Goal: Task Accomplishment & Management: Manage account settings

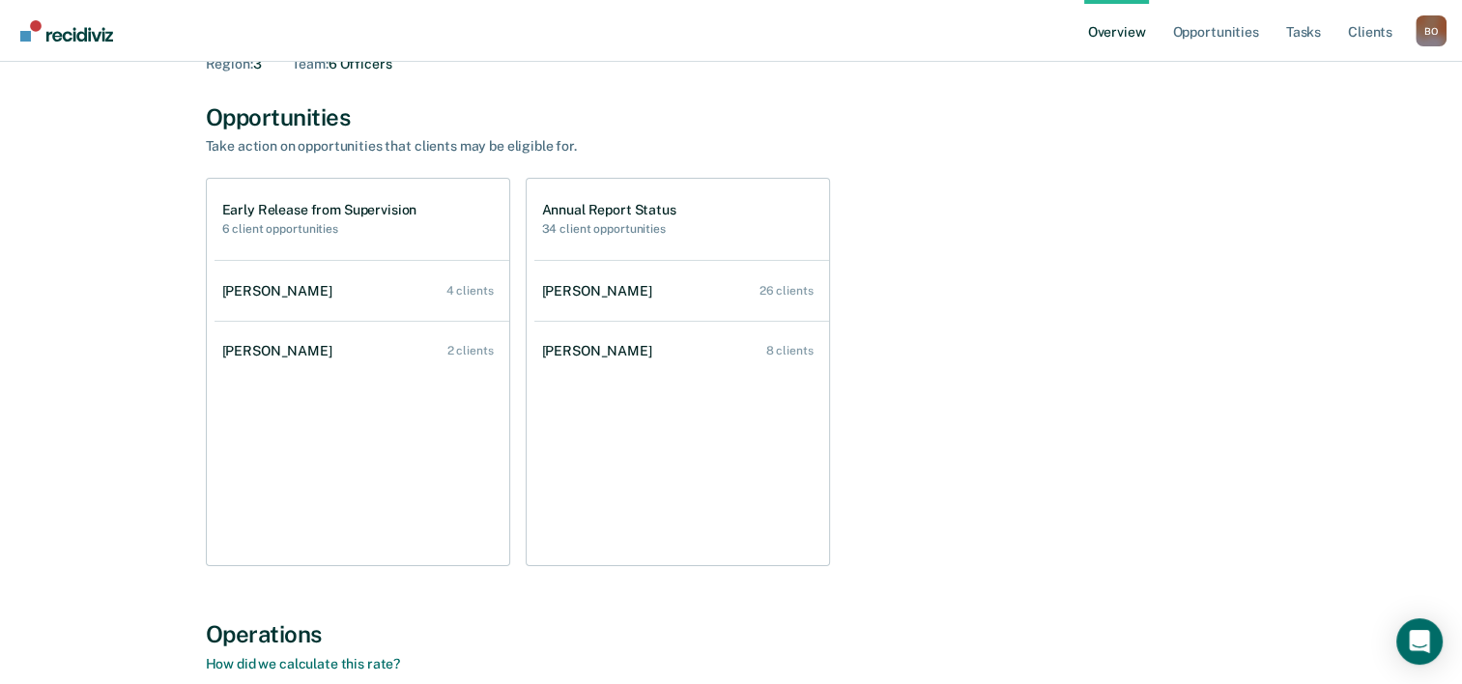
scroll to position [97, 0]
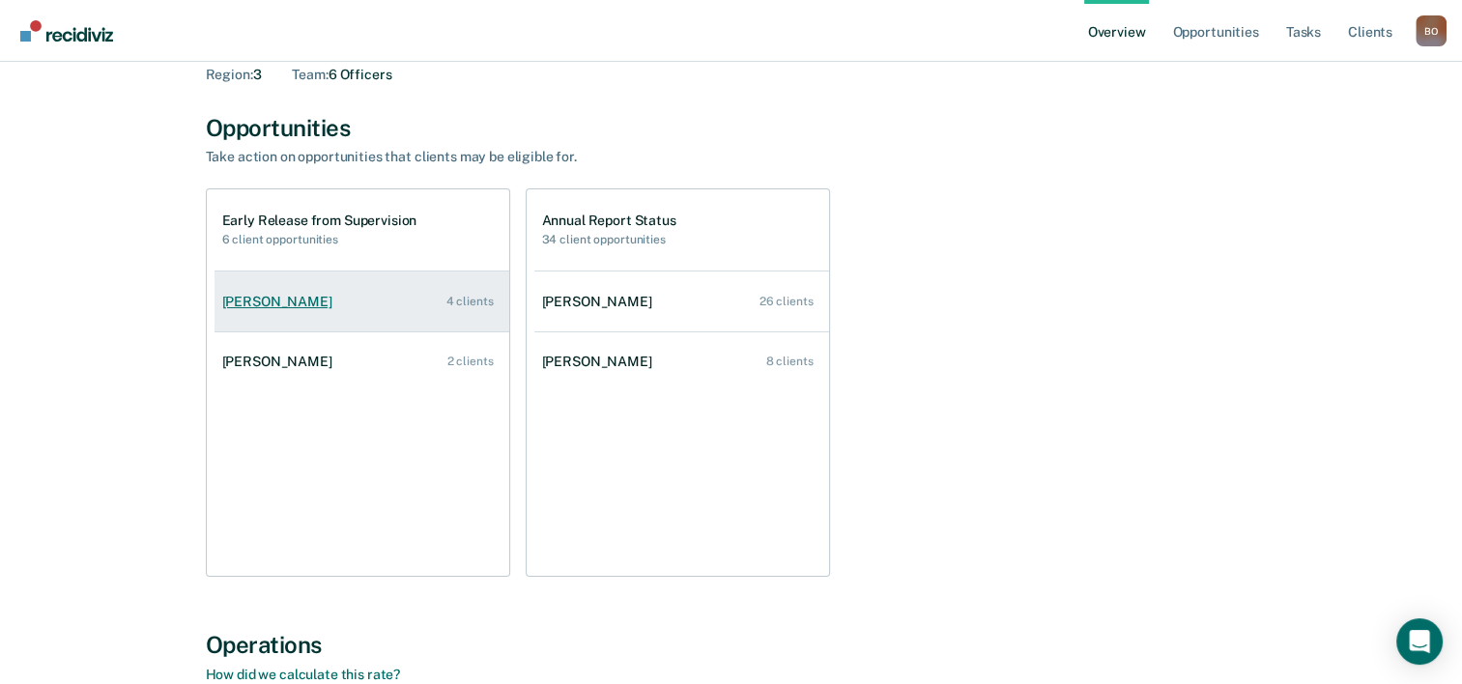
click at [260, 298] on div "Laila Tariq" at bounding box center [281, 302] width 118 height 16
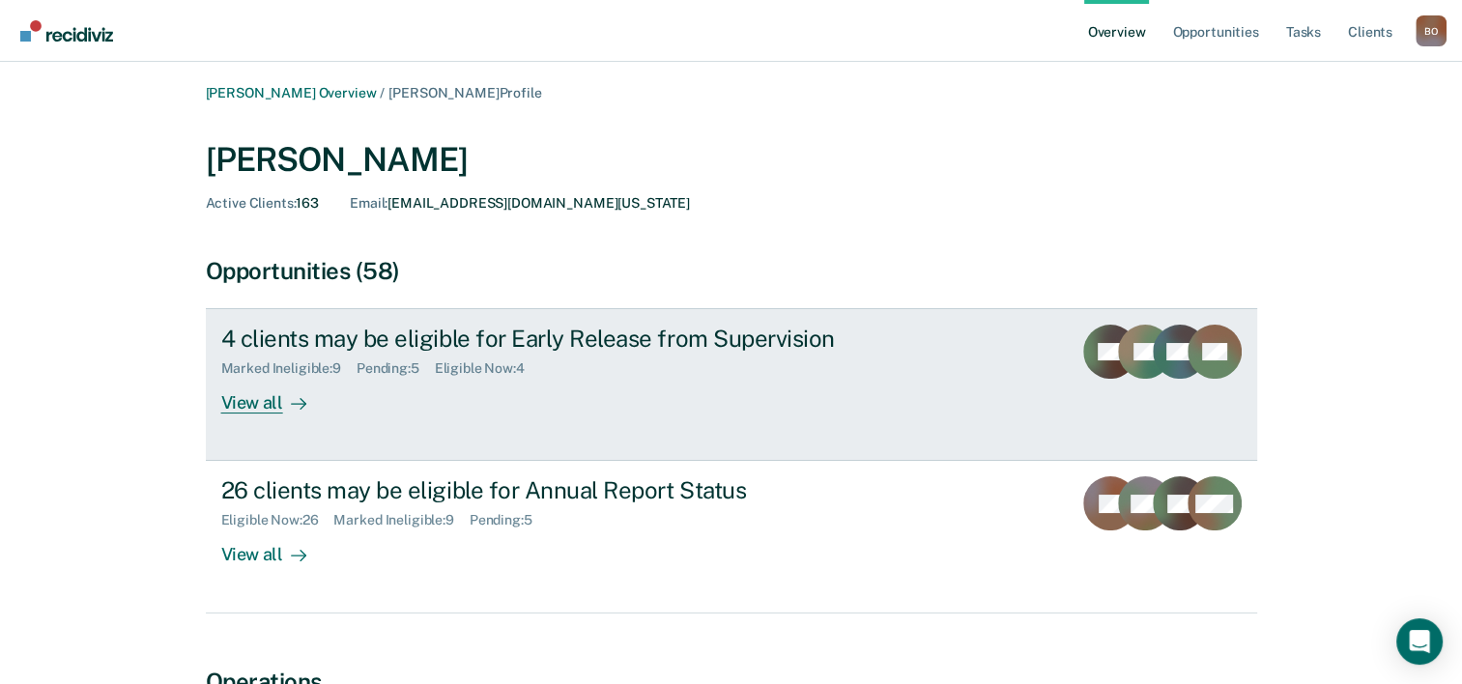
click at [272, 399] on div "View all" at bounding box center [275, 396] width 108 height 38
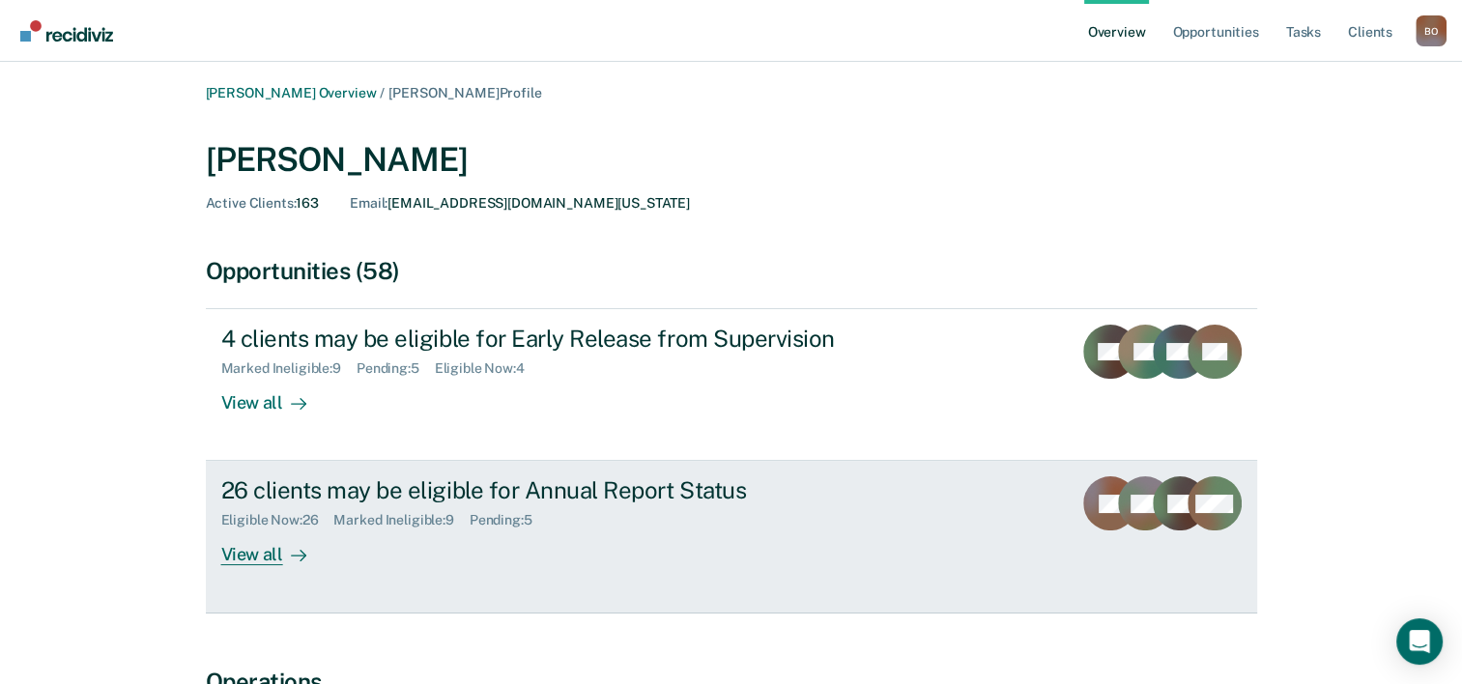
click at [259, 554] on div "View all" at bounding box center [275, 547] width 108 height 38
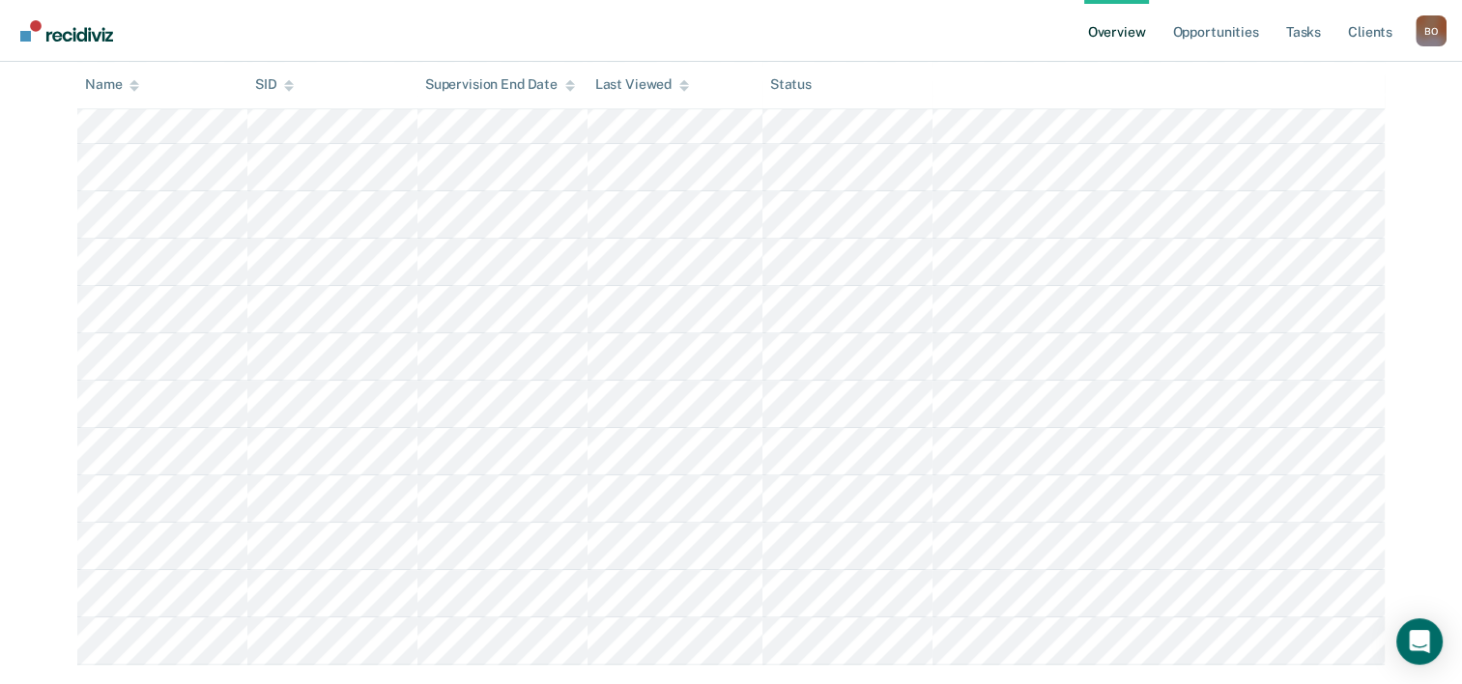
scroll to position [1008, 0]
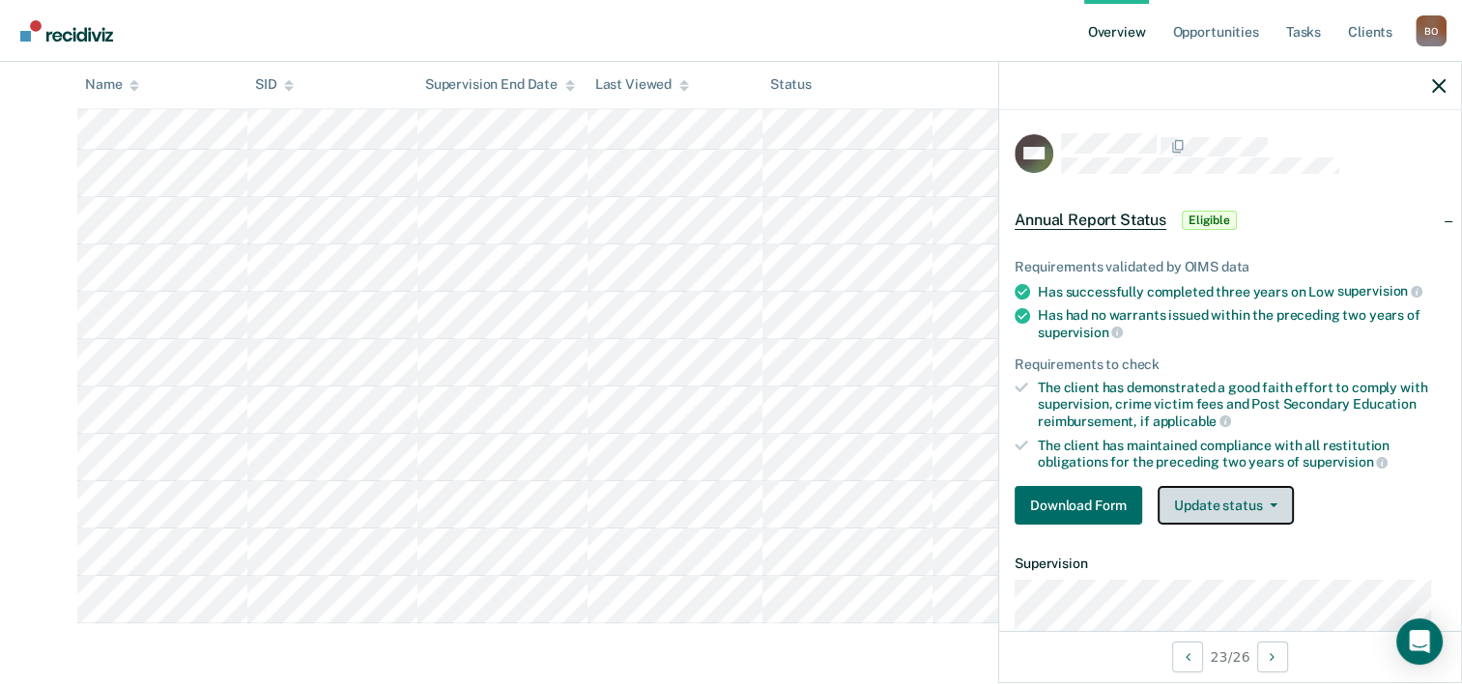
click at [1253, 511] on button "Update status" at bounding box center [1225, 505] width 136 height 39
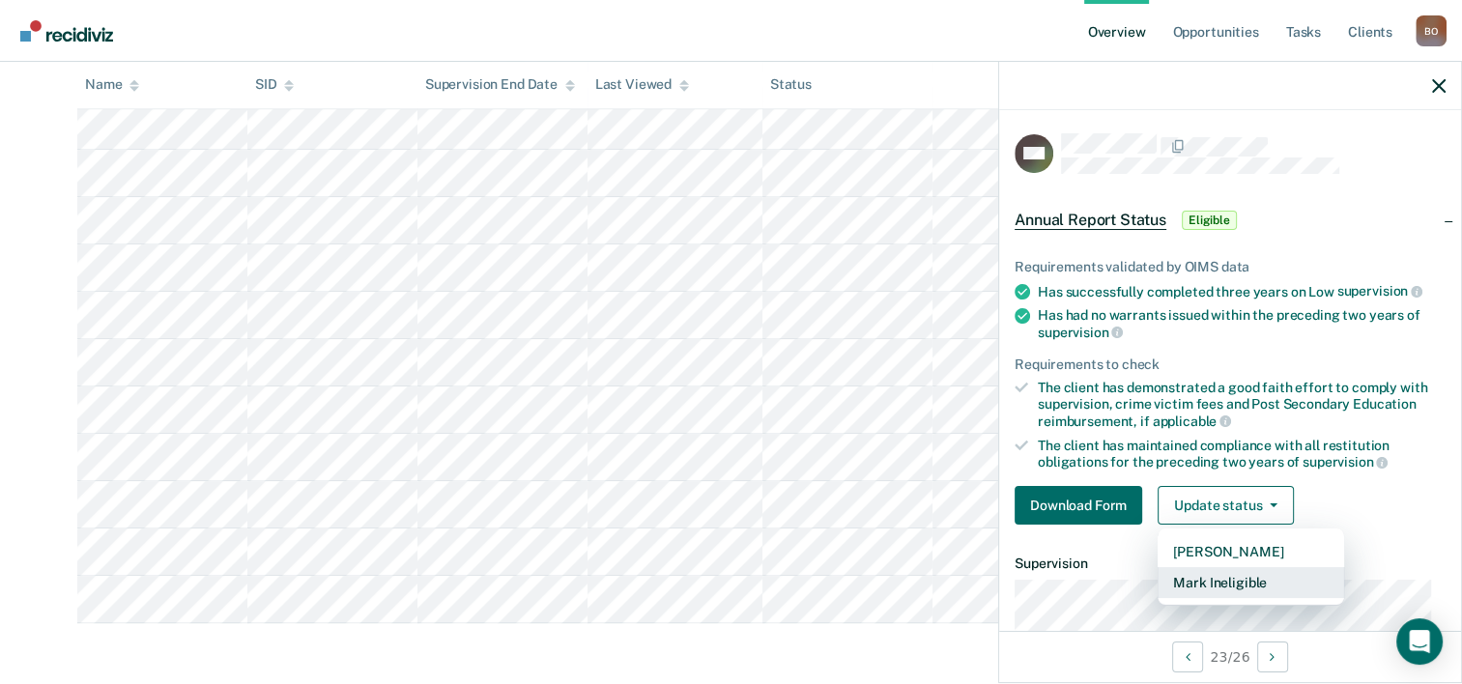
click at [1224, 573] on button "Mark Ineligible" at bounding box center [1250, 582] width 186 height 31
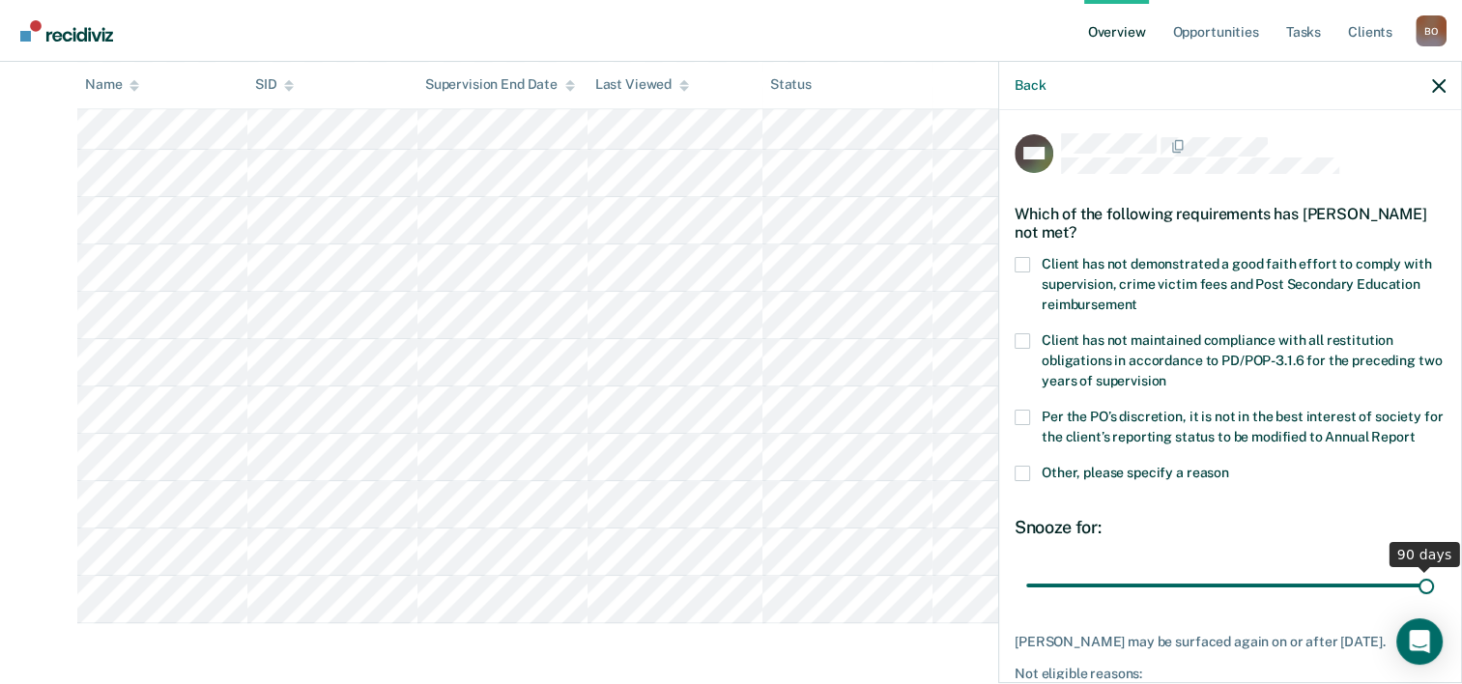
drag, startPoint x: 1159, startPoint y: 604, endPoint x: 1657, endPoint y: 622, distance: 497.9
type input "90"
click at [1434, 603] on input "range" at bounding box center [1230, 586] width 408 height 34
click at [1026, 263] on span at bounding box center [1021, 264] width 15 height 15
click at [1137, 298] on input "Client has not demonstrated a good faith effort to comply with supervision, cri…" at bounding box center [1137, 298] width 0 height 0
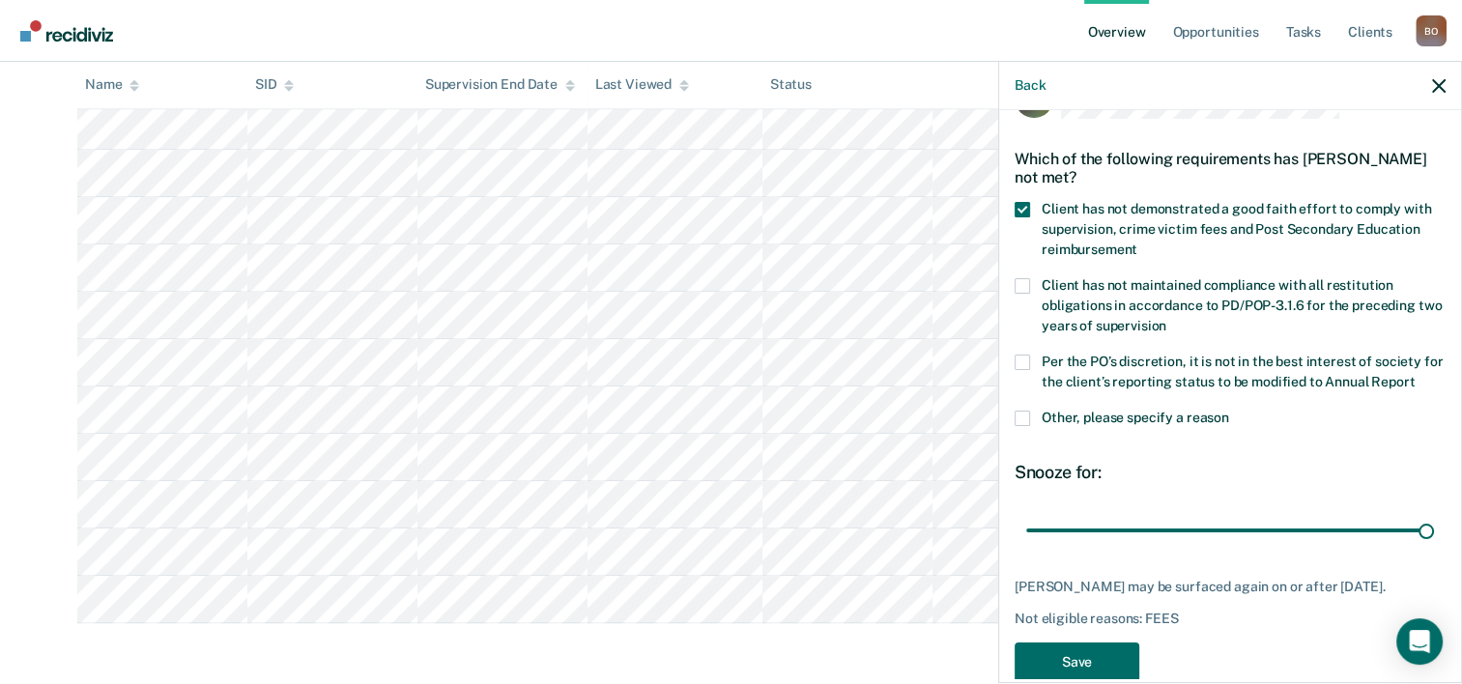
scroll to position [110, 0]
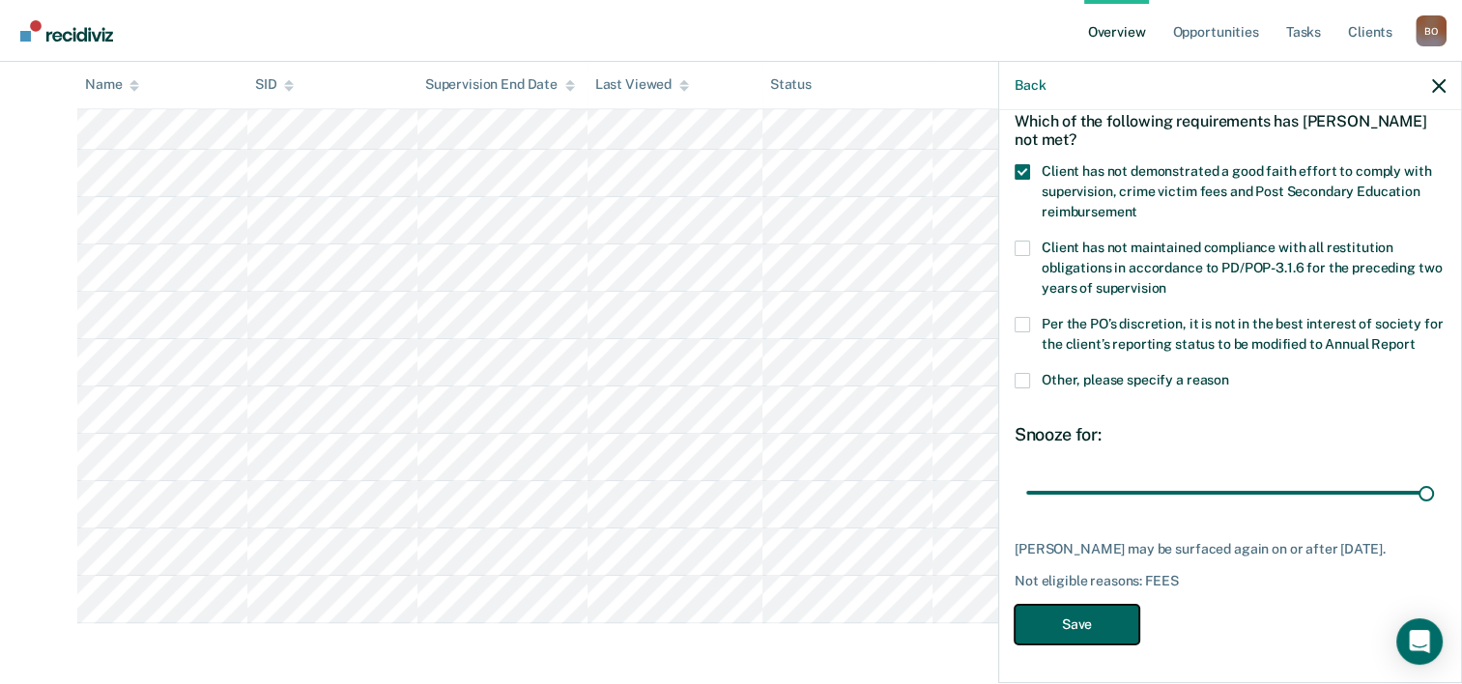
click at [1059, 629] on button "Save" at bounding box center [1076, 625] width 125 height 40
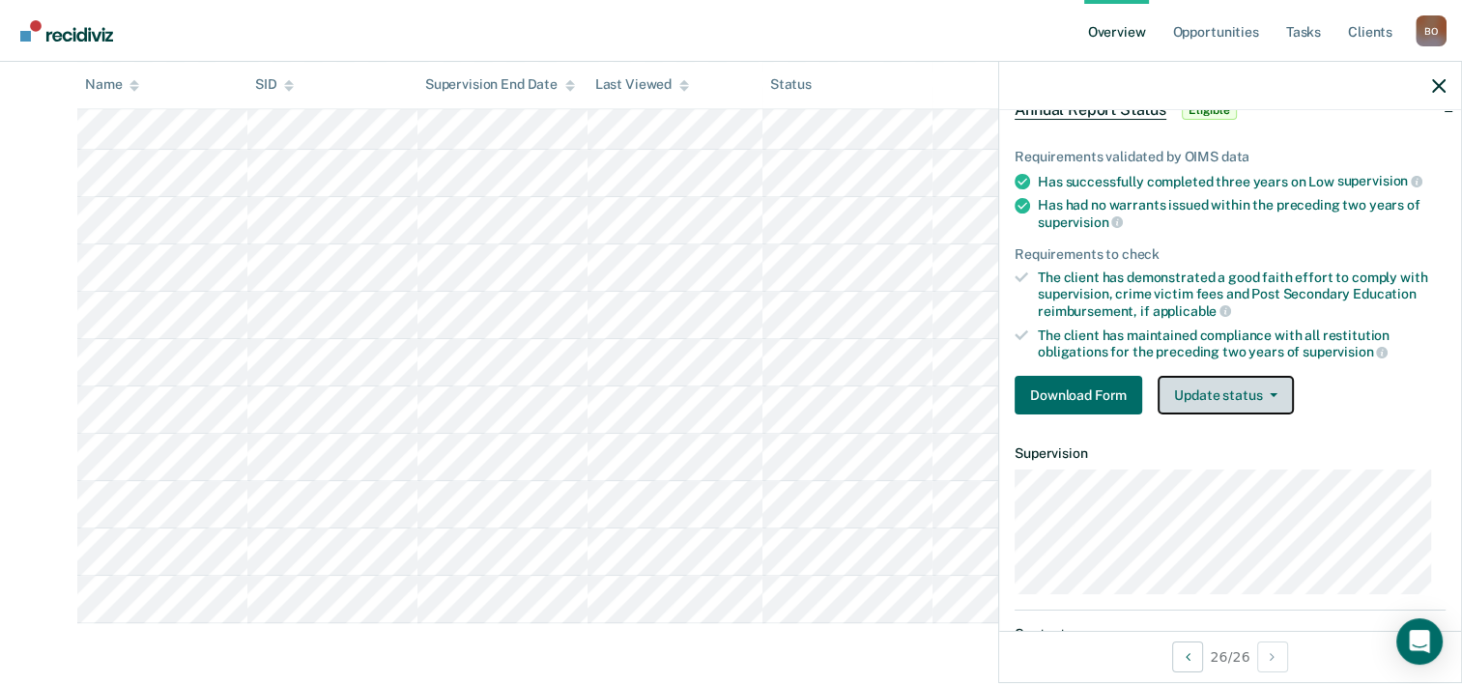
click at [1239, 386] on button "Update status" at bounding box center [1225, 395] width 136 height 39
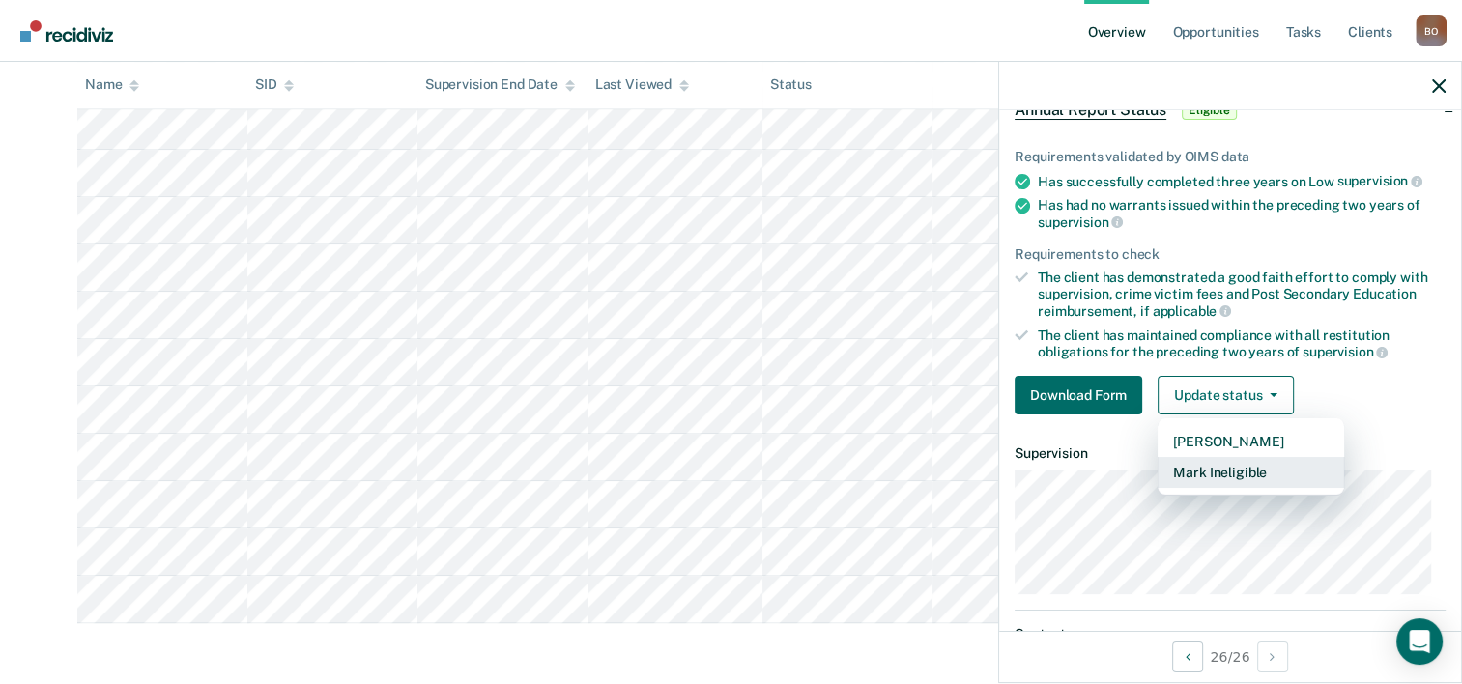
click at [1238, 477] on button "Mark Ineligible" at bounding box center [1250, 472] width 186 height 31
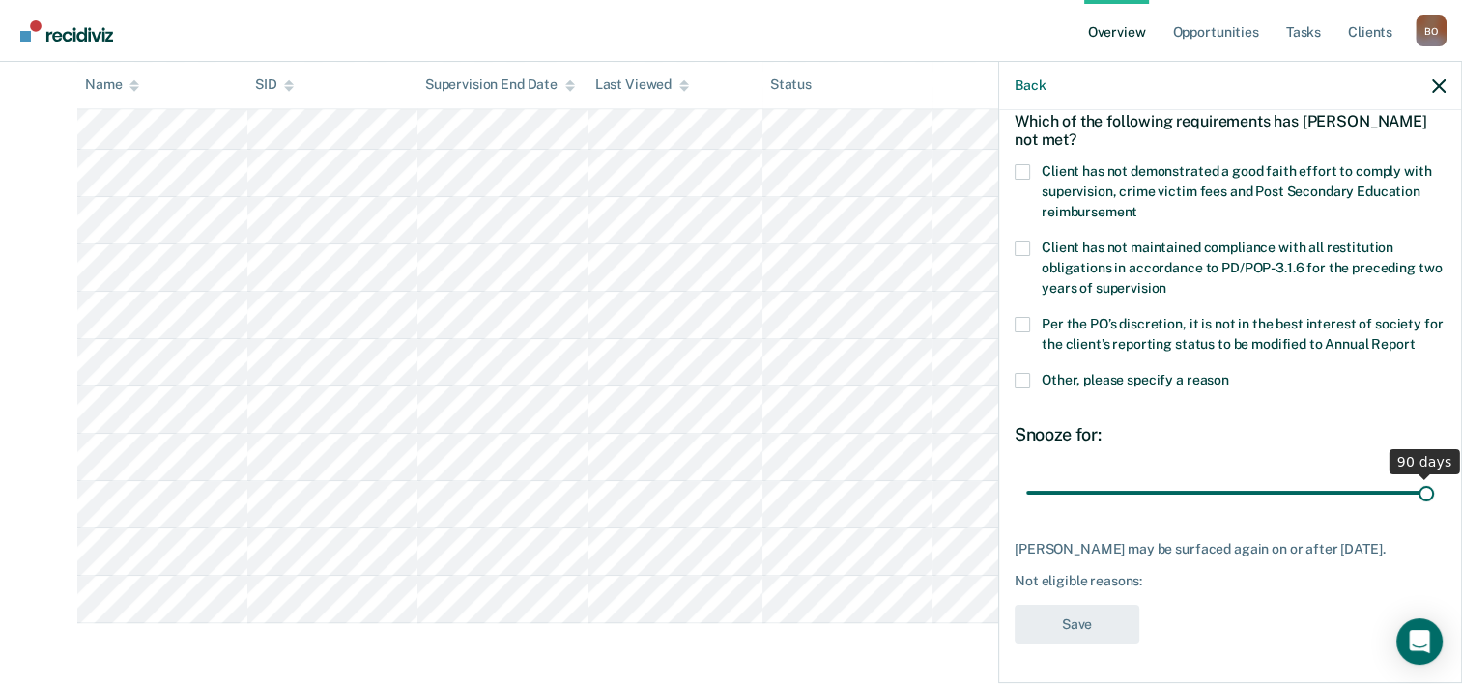
drag, startPoint x: 1156, startPoint y: 495, endPoint x: 1476, endPoint y: 487, distance: 319.9
type input "90"
click at [1434, 487] on input "range" at bounding box center [1230, 493] width 408 height 34
click at [1034, 164] on label "Client has not demonstrated a good faith effort to comply with supervision, cri…" at bounding box center [1229, 194] width 431 height 61
click at [1137, 205] on input "Client has not demonstrated a good faith effort to comply with supervision, cri…" at bounding box center [1137, 205] width 0 height 0
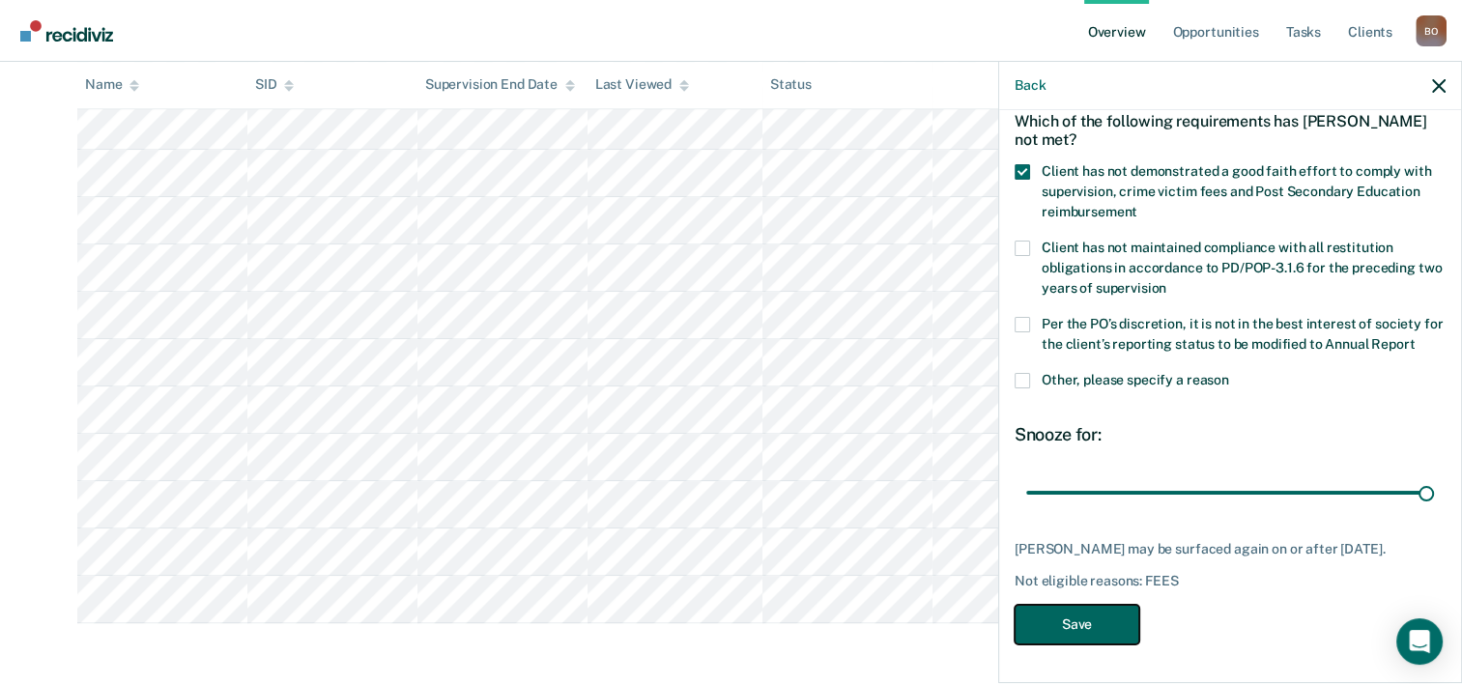
click at [1070, 622] on button "Save" at bounding box center [1076, 625] width 125 height 40
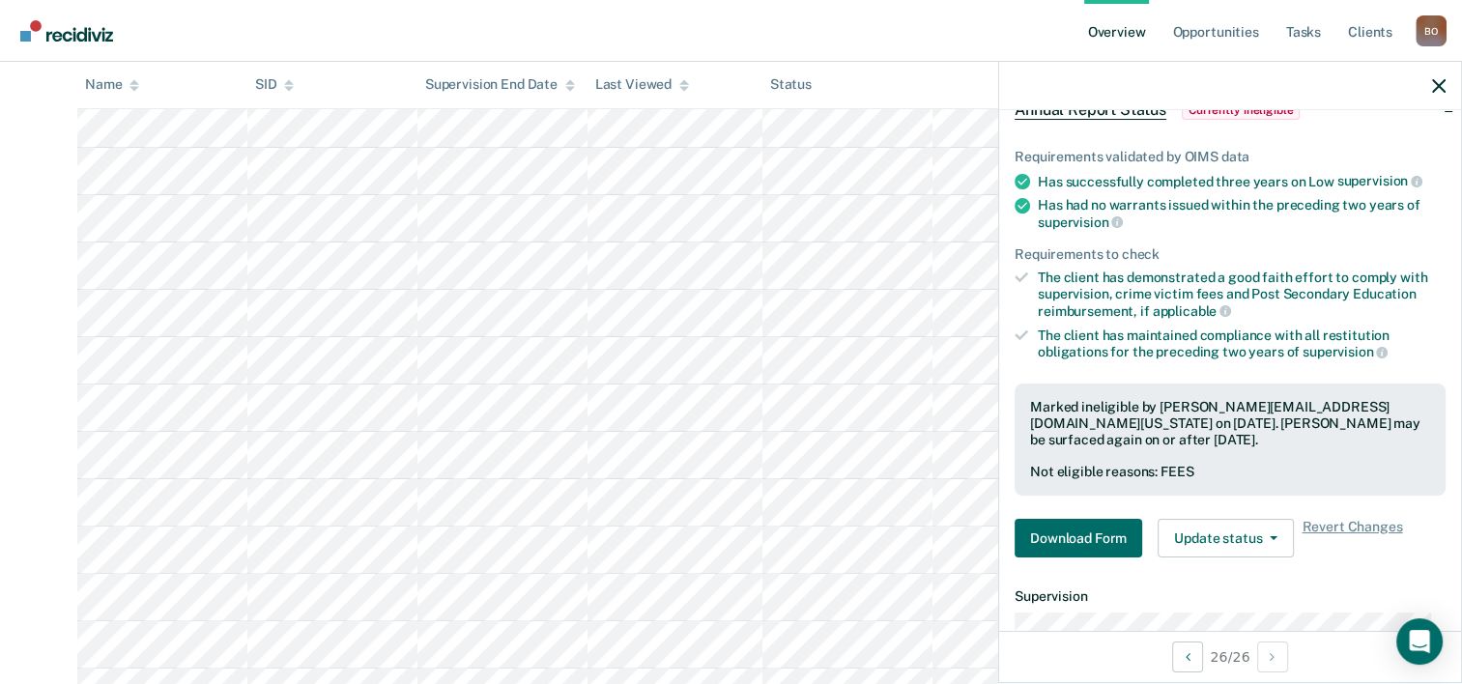
scroll to position [236, 0]
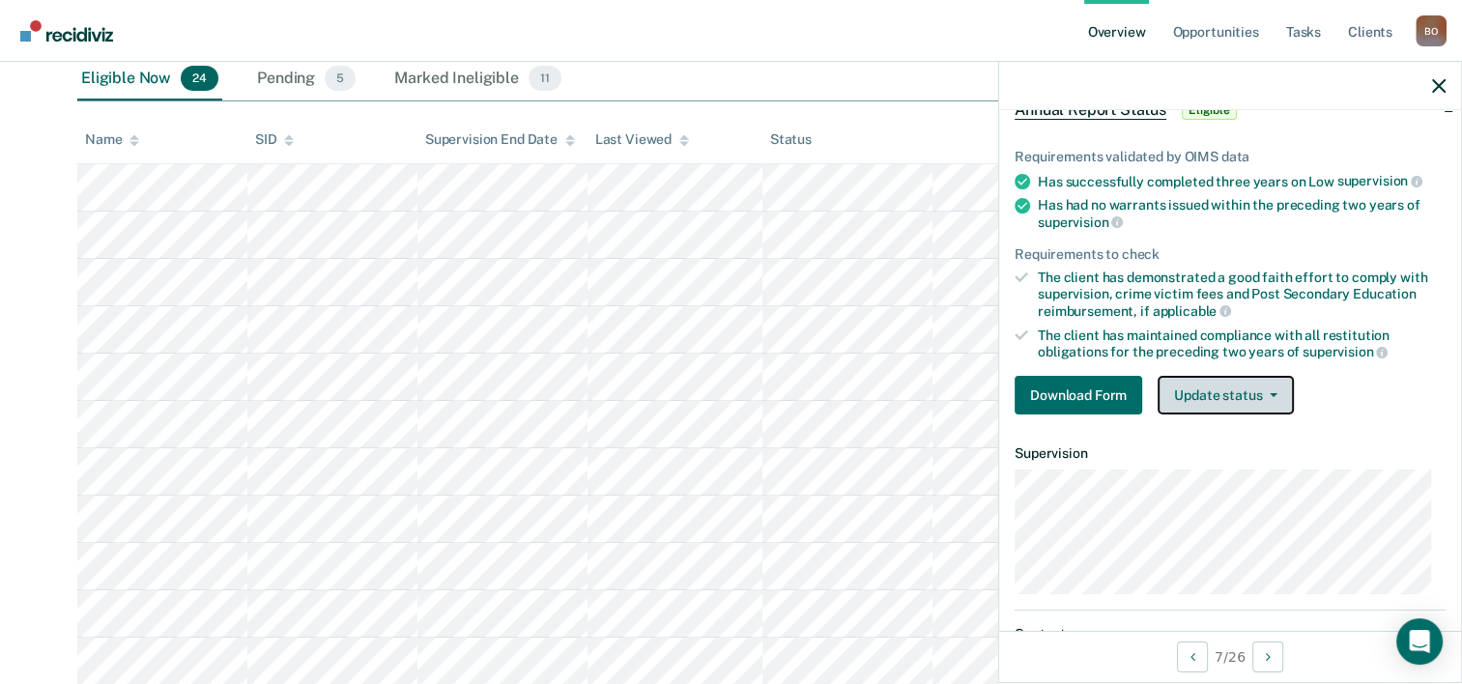
click at [1282, 386] on button "Update status" at bounding box center [1225, 395] width 136 height 39
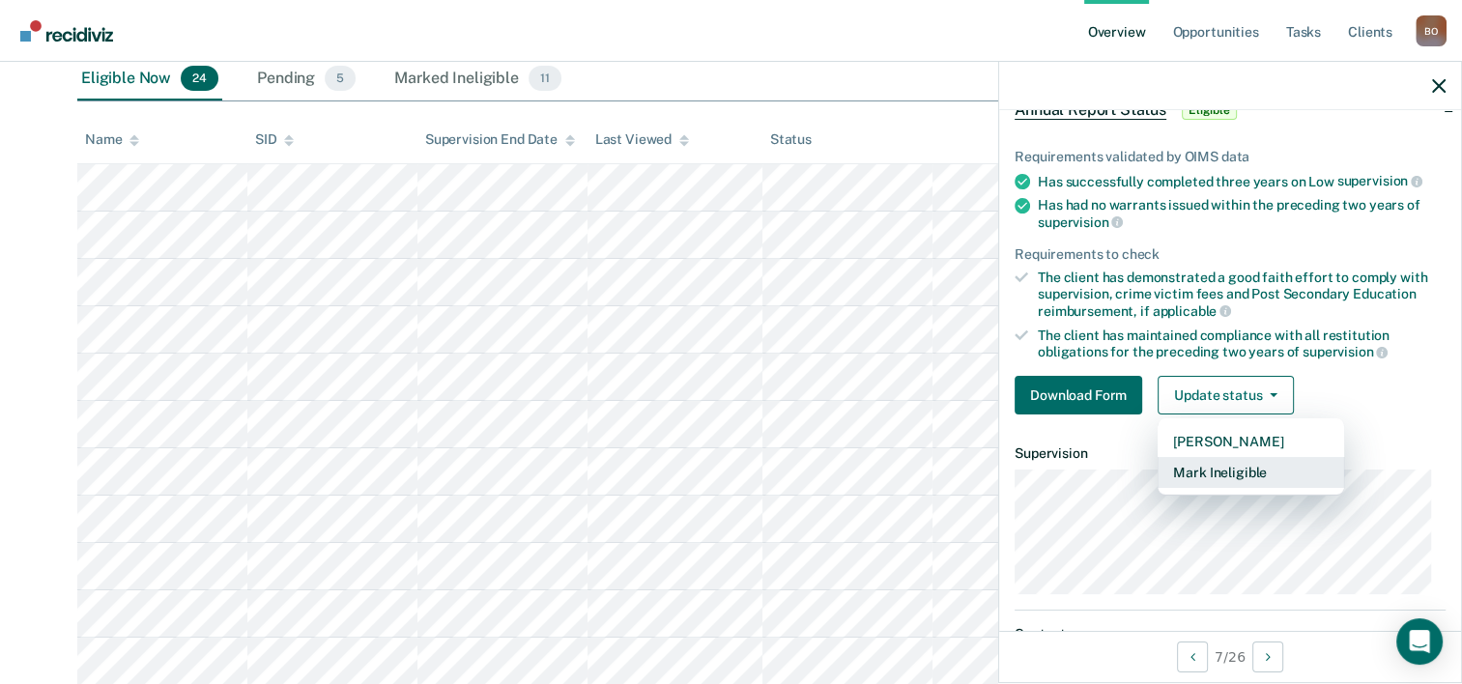
click at [1231, 471] on button "Mark Ineligible" at bounding box center [1250, 472] width 186 height 31
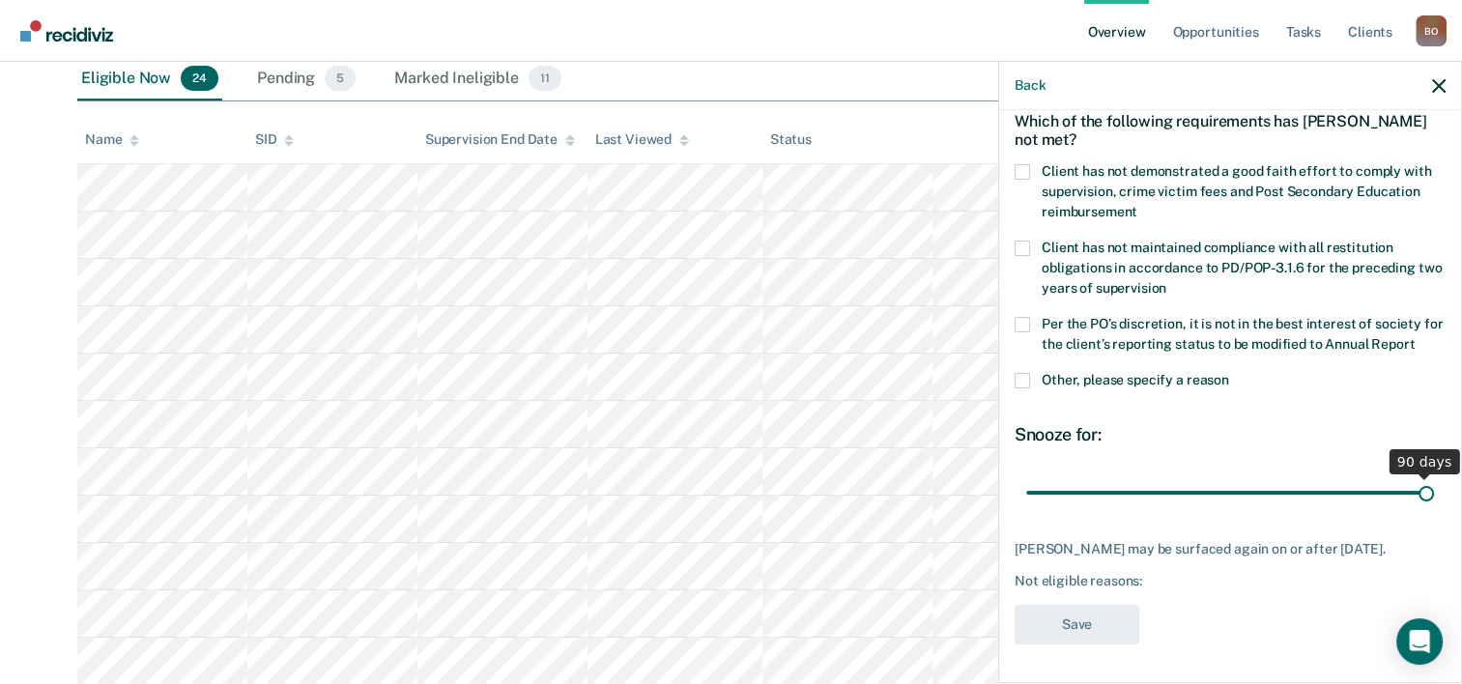
drag, startPoint x: 1156, startPoint y: 490, endPoint x: 1505, endPoint y: 489, distance: 348.8
type input "90"
click at [1434, 489] on input "range" at bounding box center [1230, 493] width 408 height 34
click at [1031, 164] on label "Client has not demonstrated a good faith effort to comply with supervision, cri…" at bounding box center [1229, 194] width 431 height 61
click at [1137, 205] on input "Client has not demonstrated a good faith effort to comply with supervision, cri…" at bounding box center [1137, 205] width 0 height 0
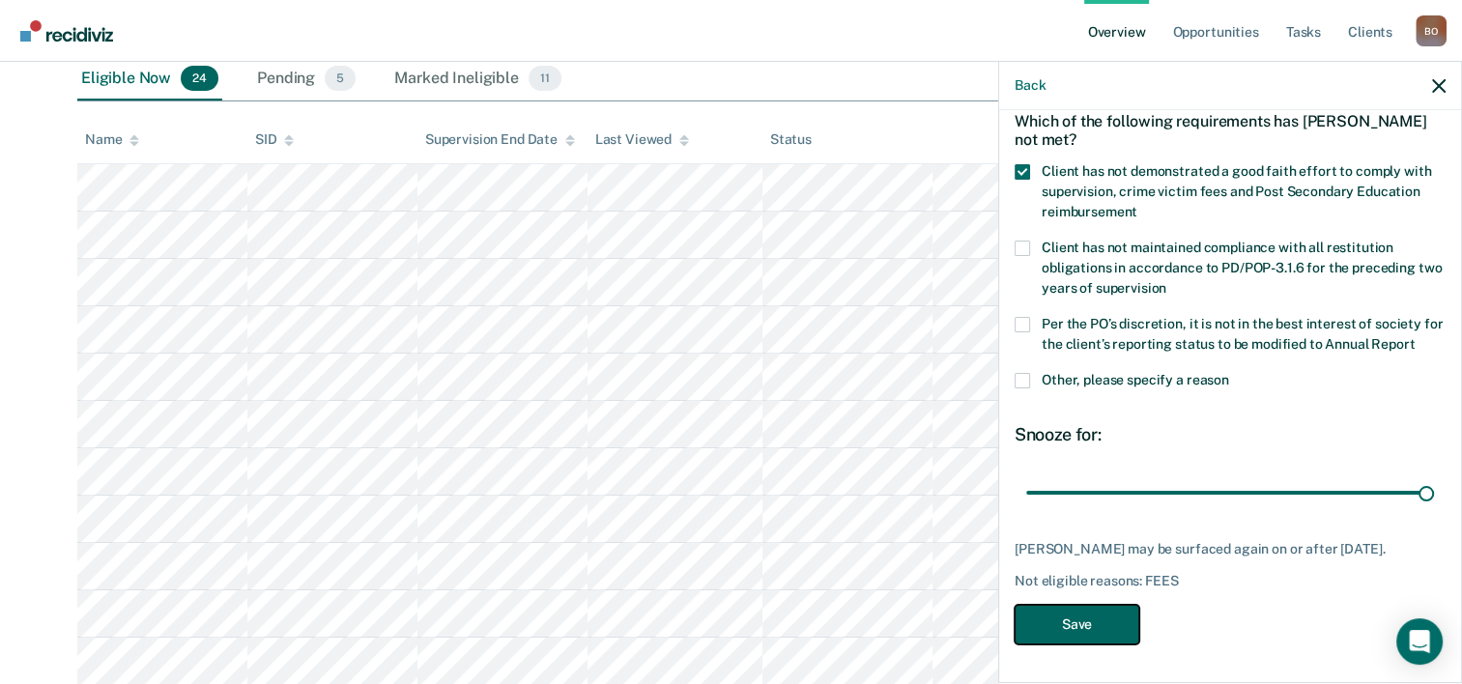
click at [1088, 614] on button "Save" at bounding box center [1076, 625] width 125 height 40
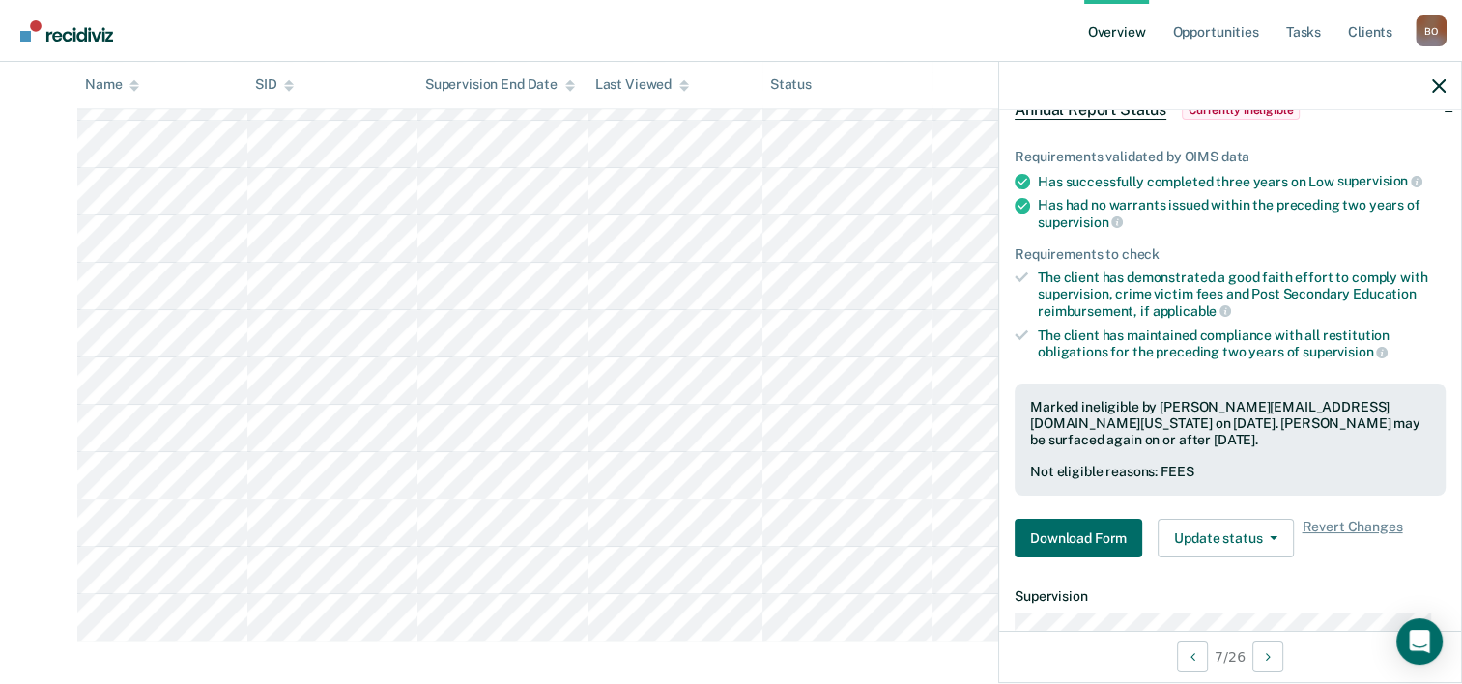
scroll to position [866, 0]
